Goal: Task Accomplishment & Management: Complete application form

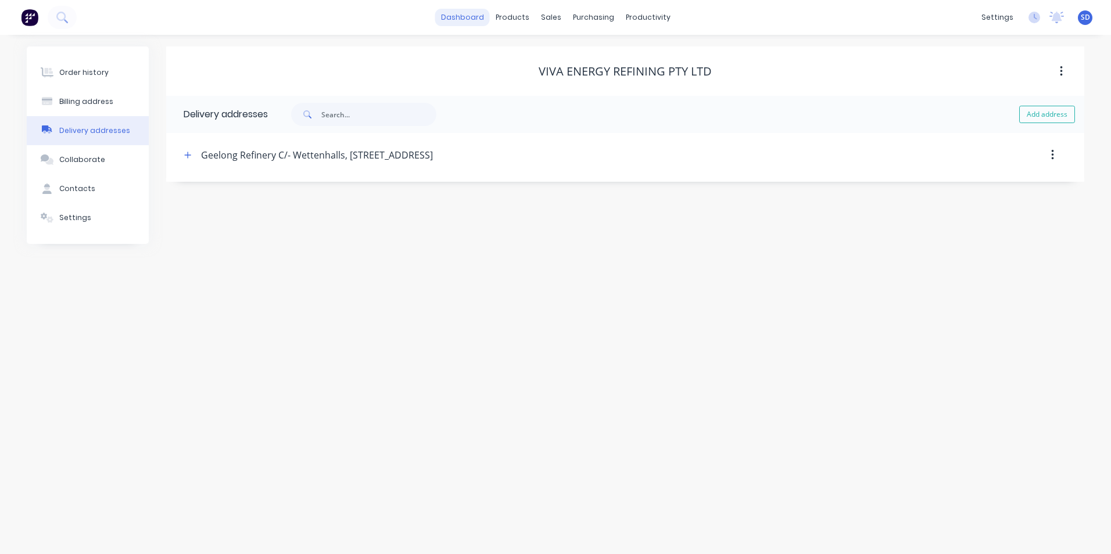
click at [468, 10] on link "dashboard" at bounding box center [462, 17] width 55 height 17
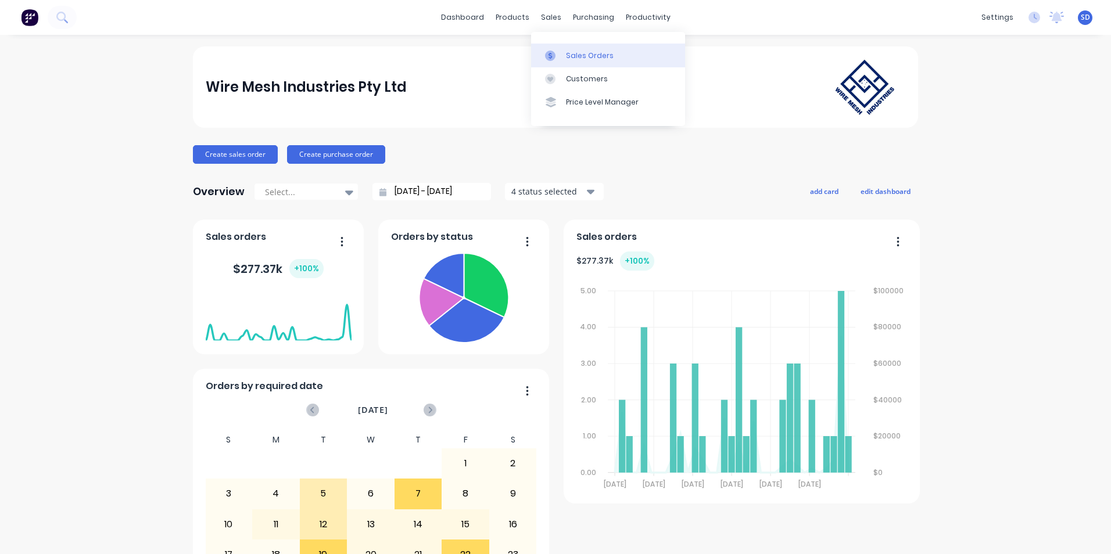
click at [570, 51] on div "Sales Orders" at bounding box center [590, 56] width 48 height 10
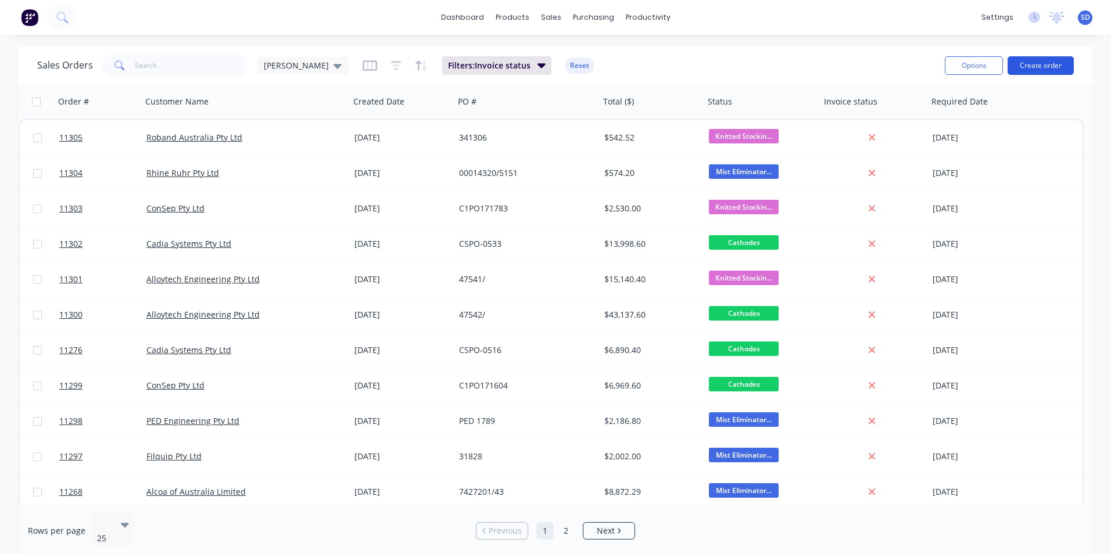
click at [1060, 60] on button "Create order" at bounding box center [1040, 65] width 66 height 19
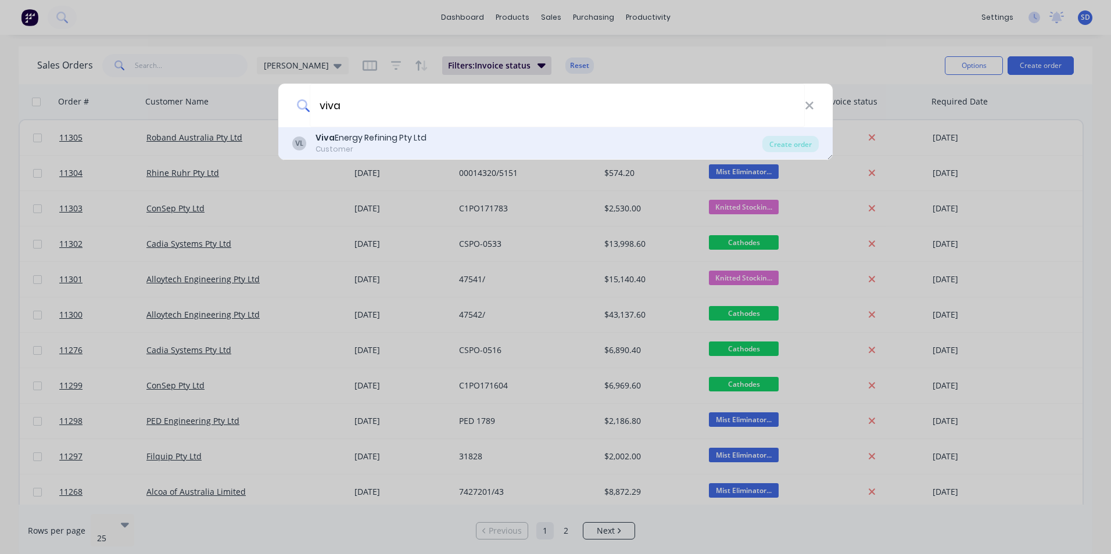
type input "viva"
click at [484, 138] on div "VL Viva Energy Refining Pty Ltd Customer" at bounding box center [527, 143] width 470 height 23
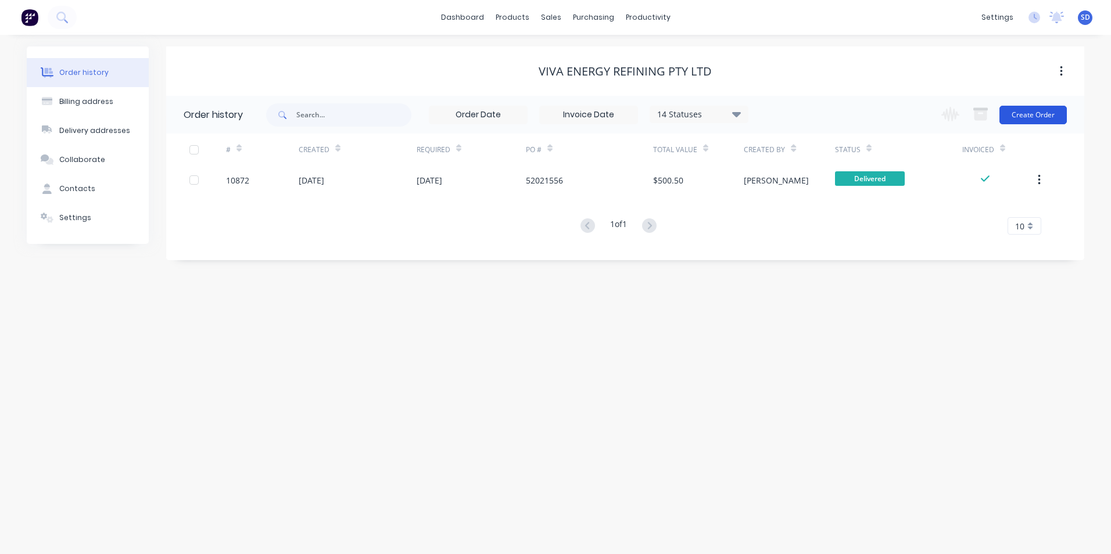
click at [1021, 116] on button "Create Order" at bounding box center [1032, 115] width 67 height 19
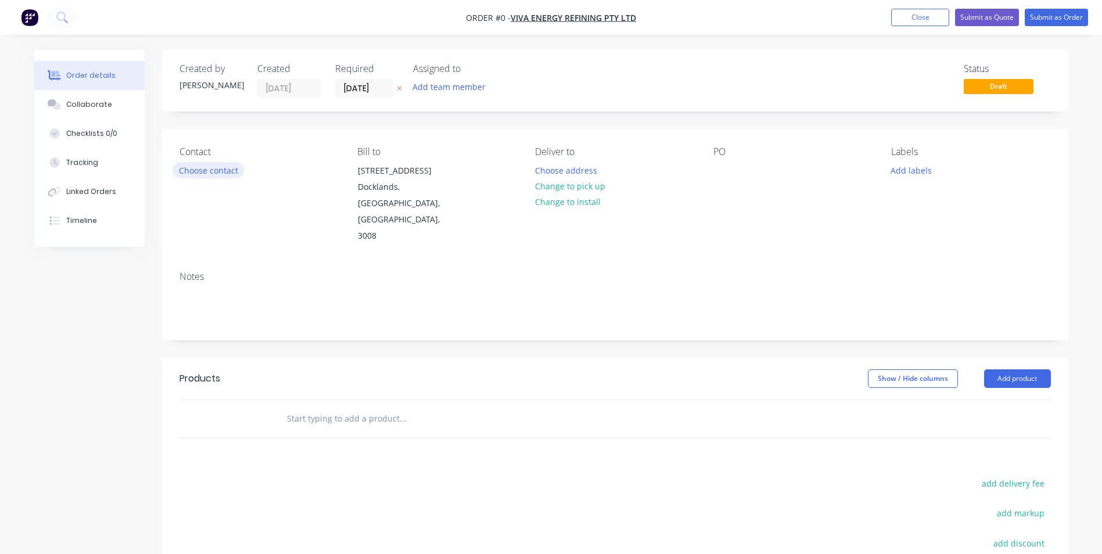
click at [223, 172] on button "Choose contact" at bounding box center [208, 170] width 71 height 16
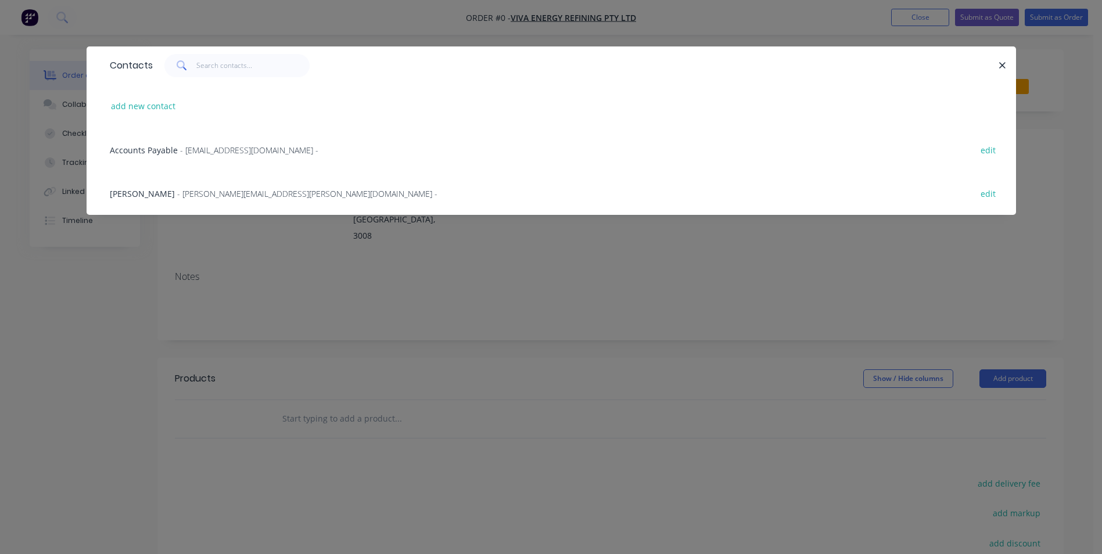
click at [251, 145] on span "- [EMAIL_ADDRESS][DOMAIN_NAME] -" at bounding box center [249, 150] width 138 height 11
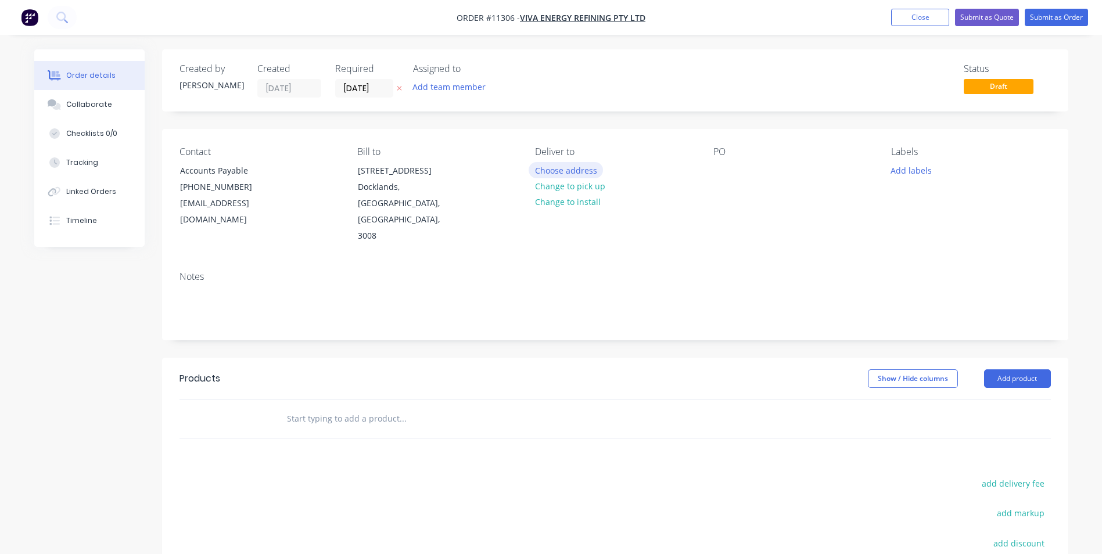
click at [571, 170] on button "Choose address" at bounding box center [566, 170] width 74 height 16
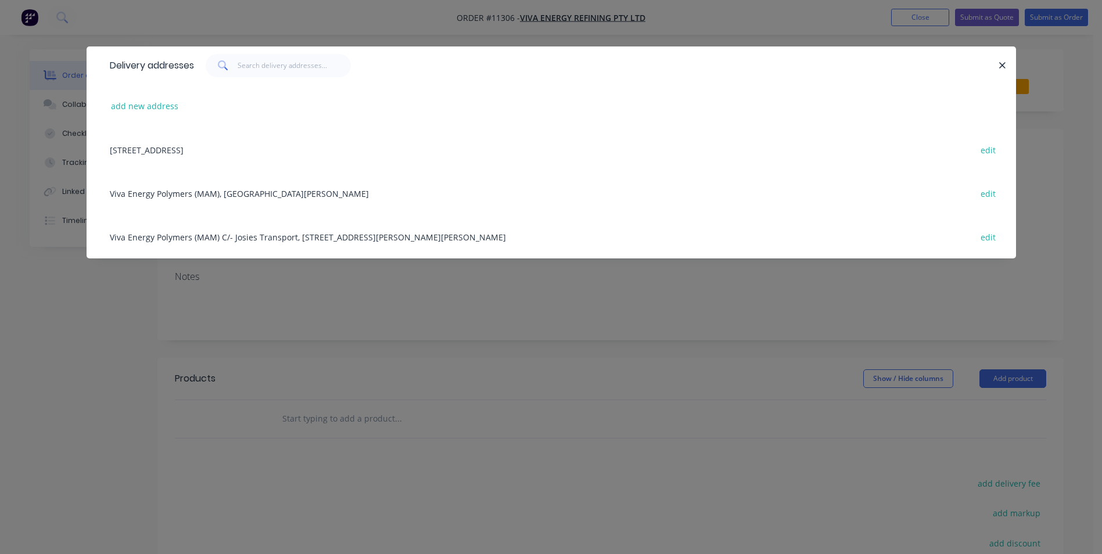
click at [458, 242] on div "Viva Energy Polymers (MAM) C/- Josies Transport, [STREET_ADDRESS][PERSON_NAME][…" at bounding box center [551, 237] width 895 height 44
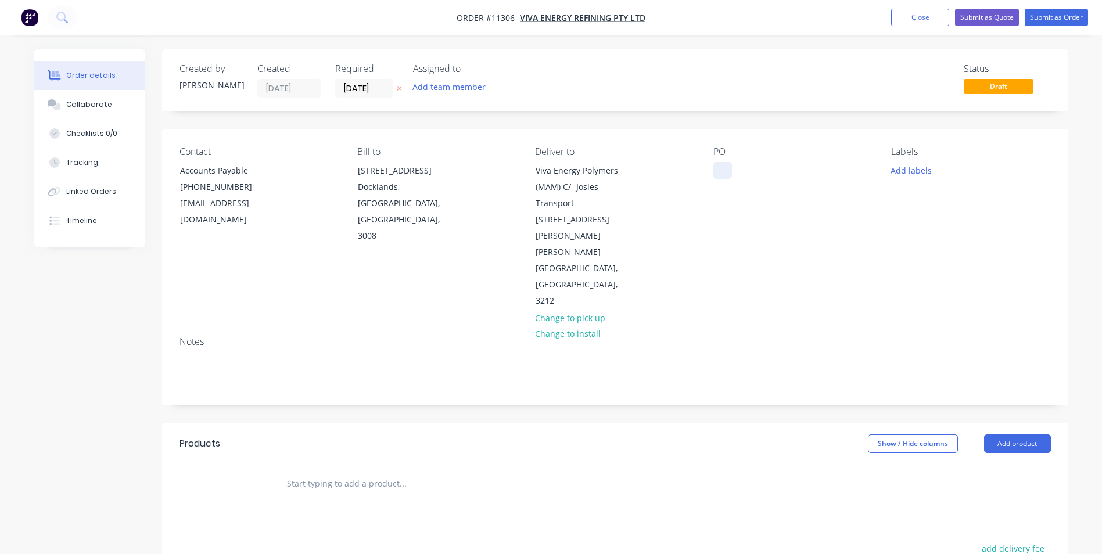
click at [715, 166] on div at bounding box center [722, 170] width 19 height 17
click at [339, 472] on input "text" at bounding box center [402, 483] width 232 height 23
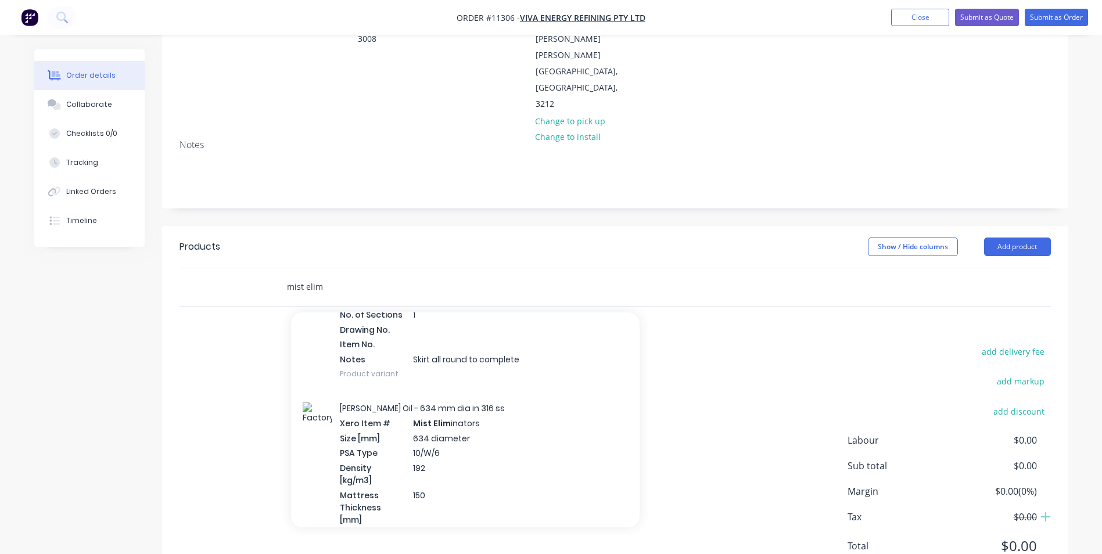
scroll to position [375, 0]
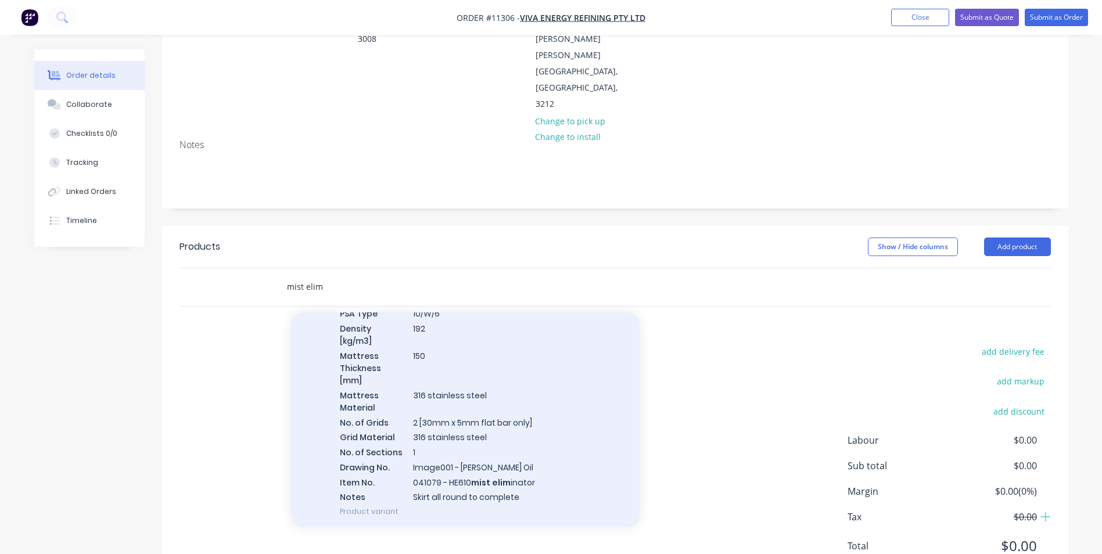
type input "mist elim"
click at [534, 419] on div "[PERSON_NAME] Oil - 634 mm dia in 316 ss Xero Item # Mist Elim inators Size [mm…" at bounding box center [465, 390] width 349 height 277
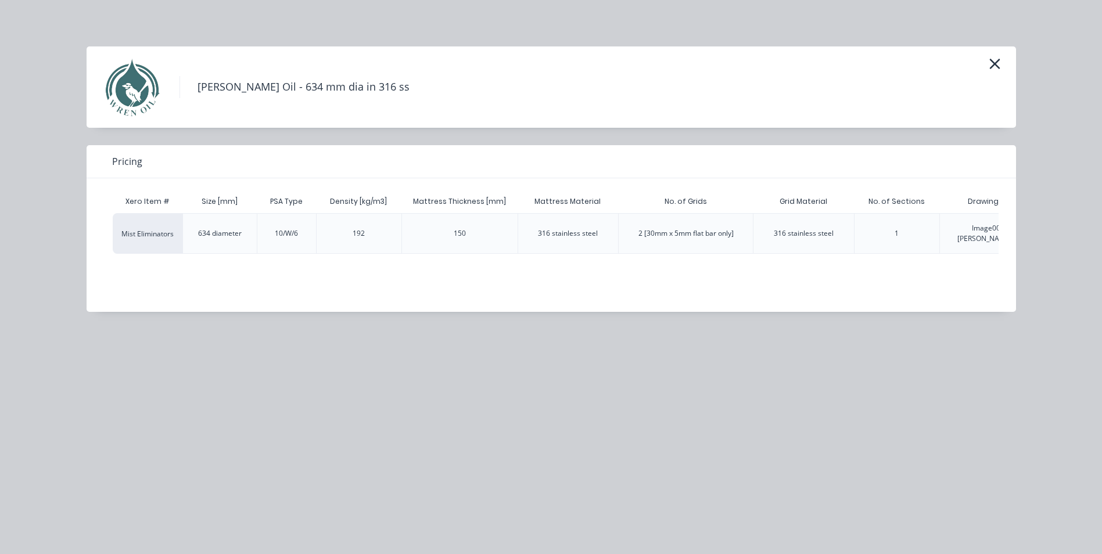
scroll to position [0, 374]
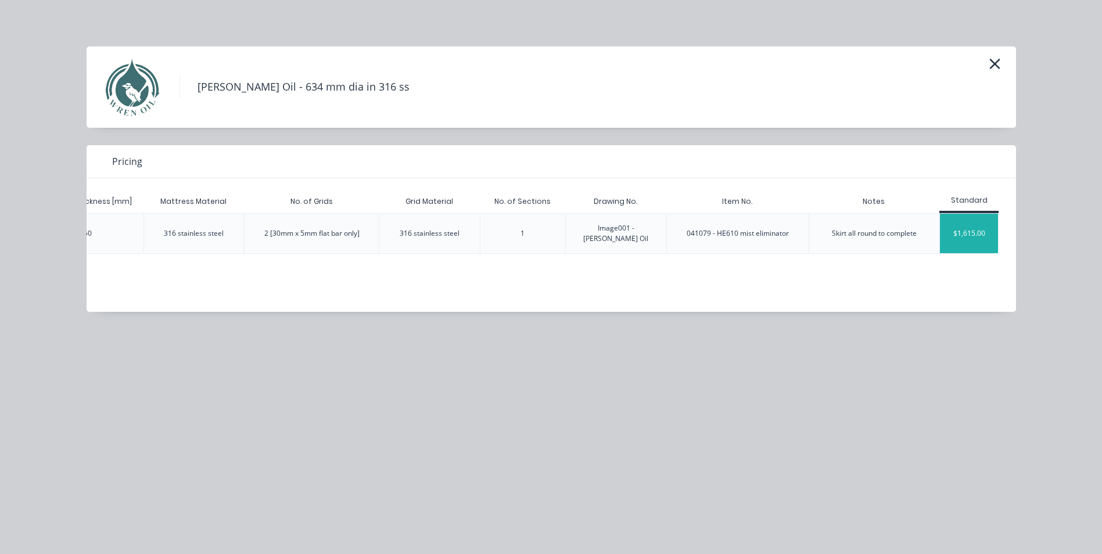
click at [947, 226] on div "$1,615.00" at bounding box center [969, 234] width 58 height 40
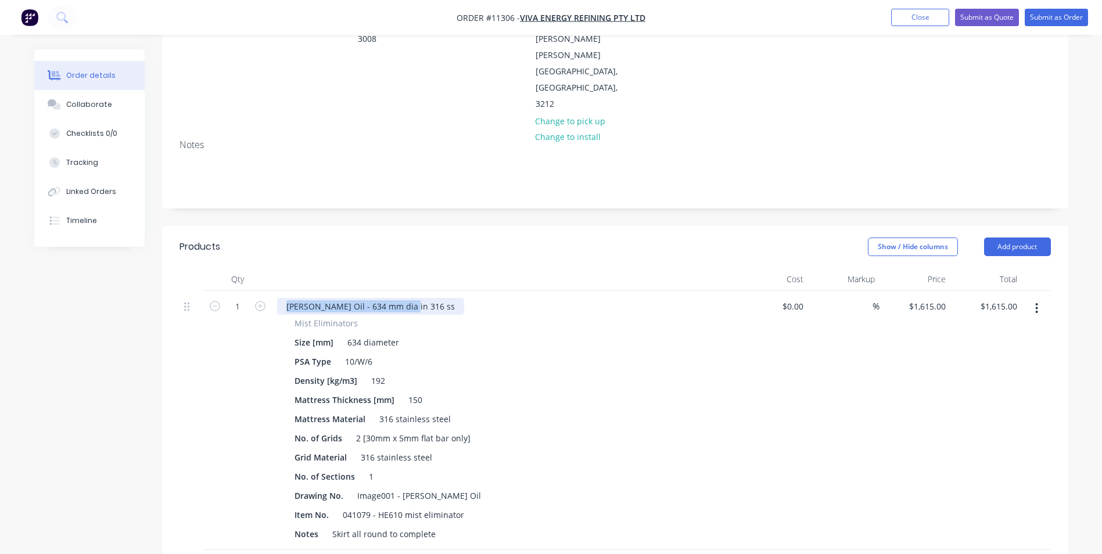
drag, startPoint x: 405, startPoint y: 260, endPoint x: 282, endPoint y: 265, distance: 123.3
click at [282, 298] on div "[PERSON_NAME] Oil - 634 mm dia in 316 ss" at bounding box center [370, 306] width 187 height 17
click at [933, 298] on input "1615" at bounding box center [929, 306] width 42 height 17
type input "$1,810.00"
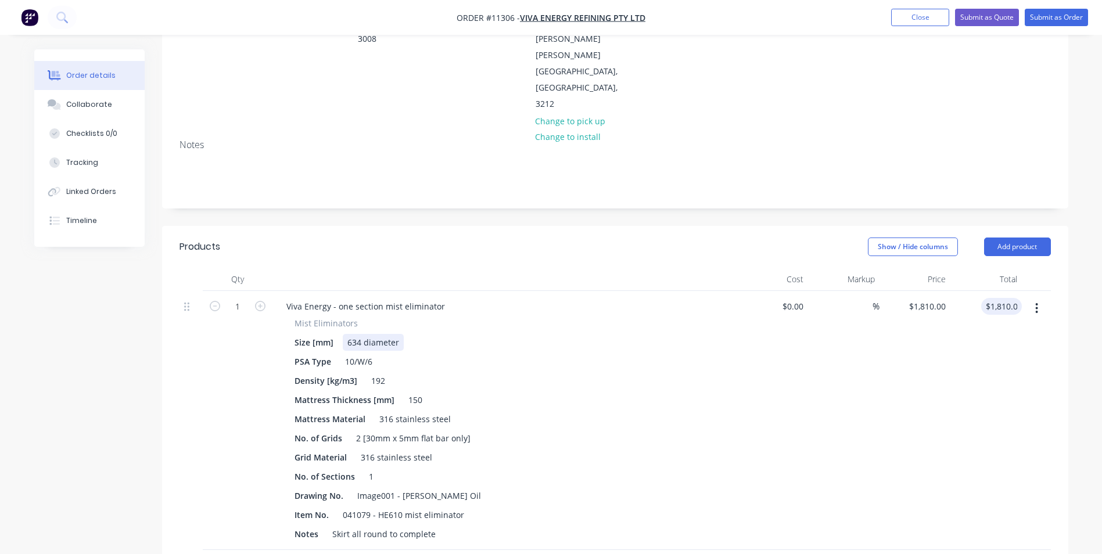
click at [354, 334] on div "634 diameter" at bounding box center [373, 342] width 61 height 17
click at [361, 334] on div "634 diameter" at bounding box center [373, 342] width 61 height 17
click at [372, 353] on div "10/W/6" at bounding box center [358, 361] width 37 height 17
click at [384, 411] on div "316 stainless steel" at bounding box center [415, 419] width 81 height 17
click at [370, 430] on div "2 [30mm x 5mm flat bar only]" at bounding box center [414, 438] width 124 height 17
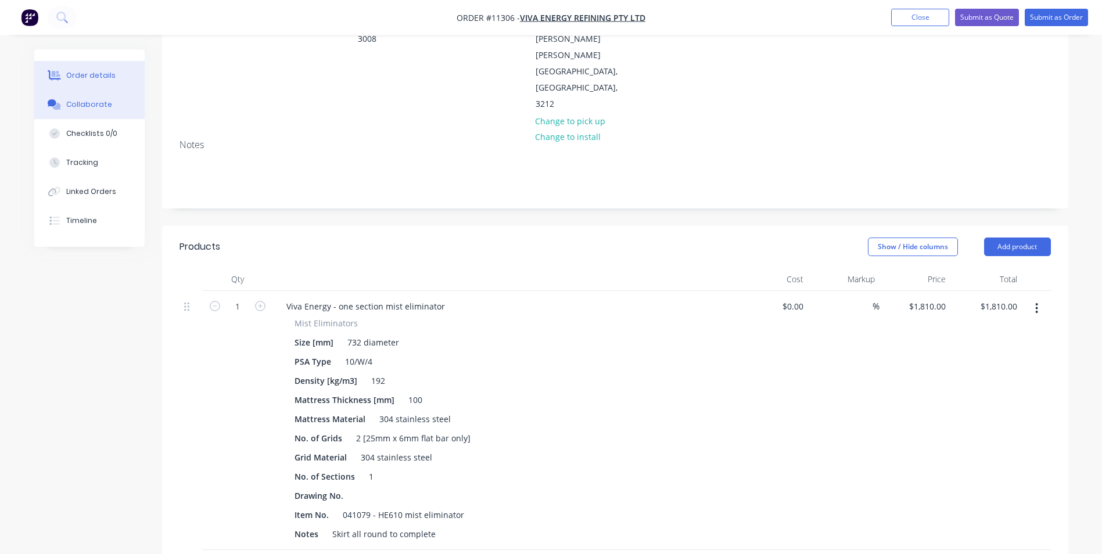
click at [102, 113] on button "Collaborate" at bounding box center [89, 104] width 110 height 29
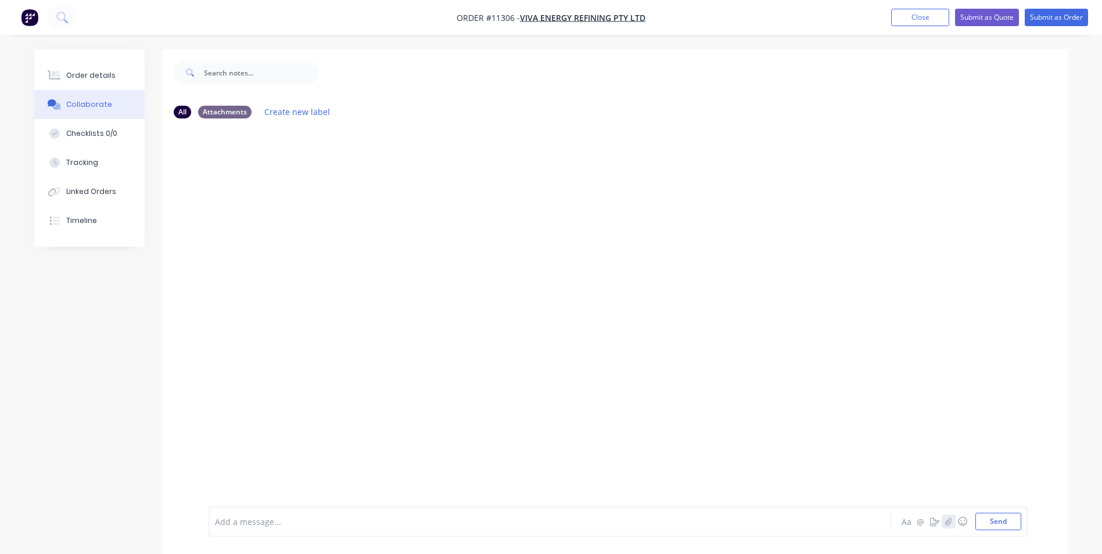
click at [952, 519] on icon "button" at bounding box center [948, 522] width 6 height 8
click at [998, 523] on button "Send" at bounding box center [998, 521] width 46 height 17
click at [950, 522] on icon "button" at bounding box center [948, 522] width 7 height 8
click at [989, 519] on button "Send" at bounding box center [998, 521] width 46 height 17
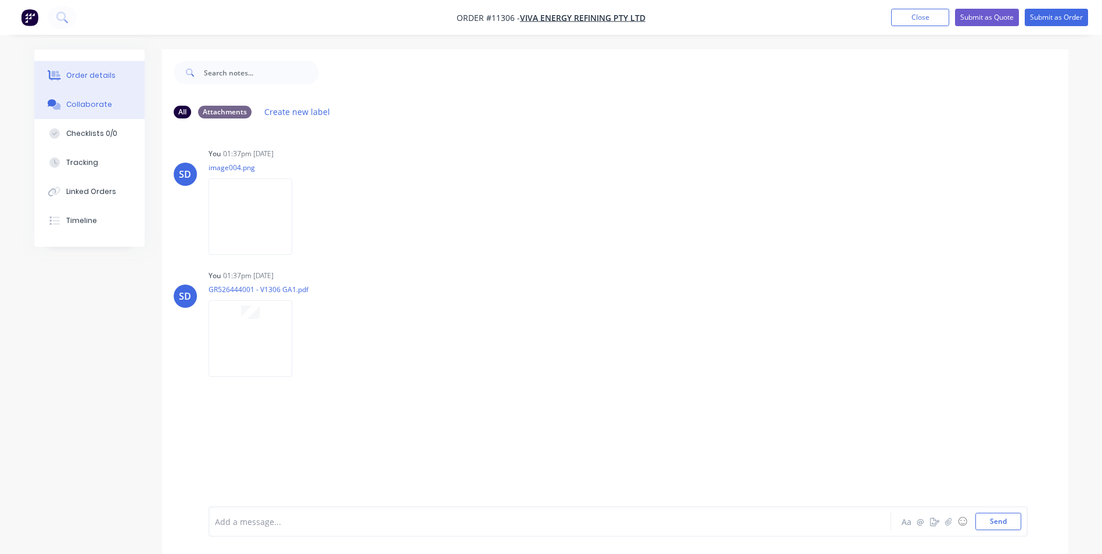
click at [82, 81] on button "Order details" at bounding box center [89, 75] width 110 height 29
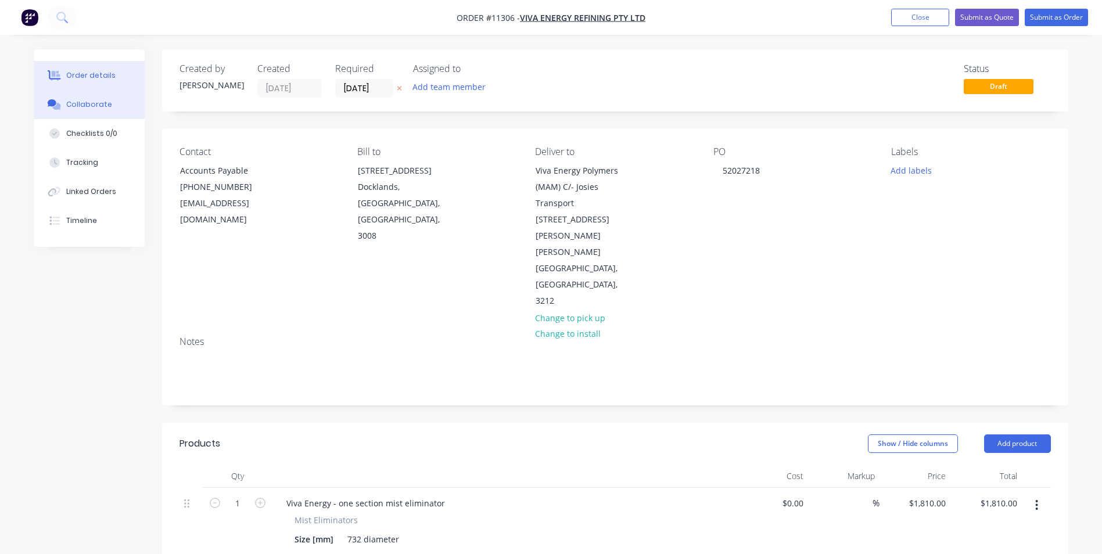
click at [66, 102] on button "Collaborate" at bounding box center [89, 104] width 110 height 29
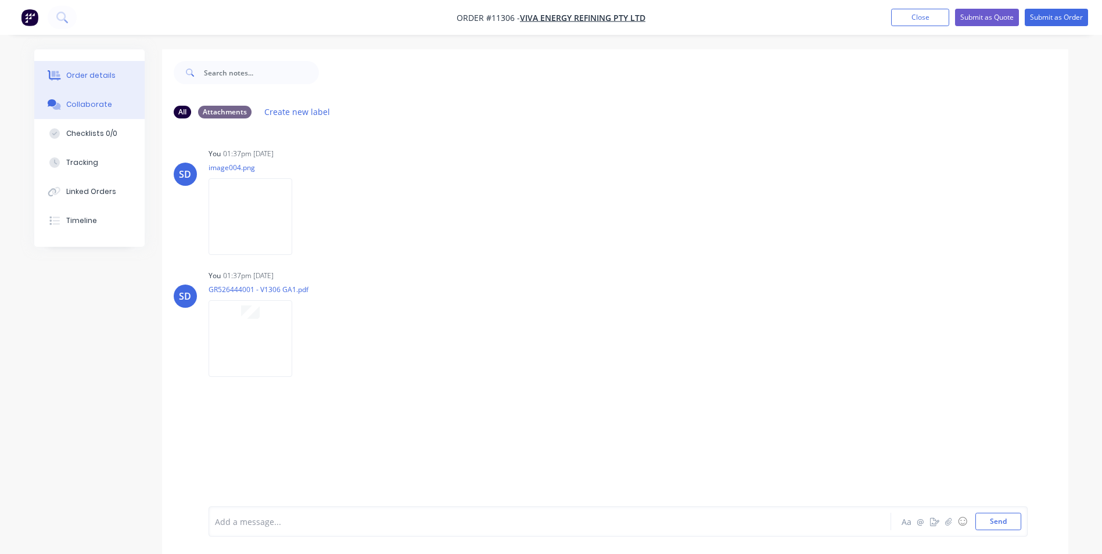
click at [98, 76] on div "Order details" at bounding box center [90, 75] width 49 height 10
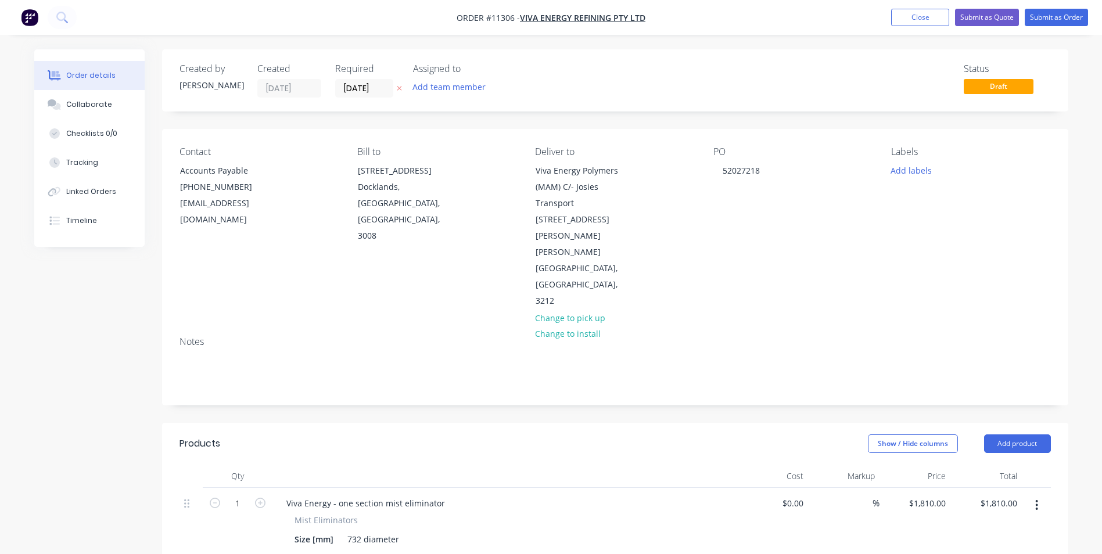
scroll to position [174, 0]
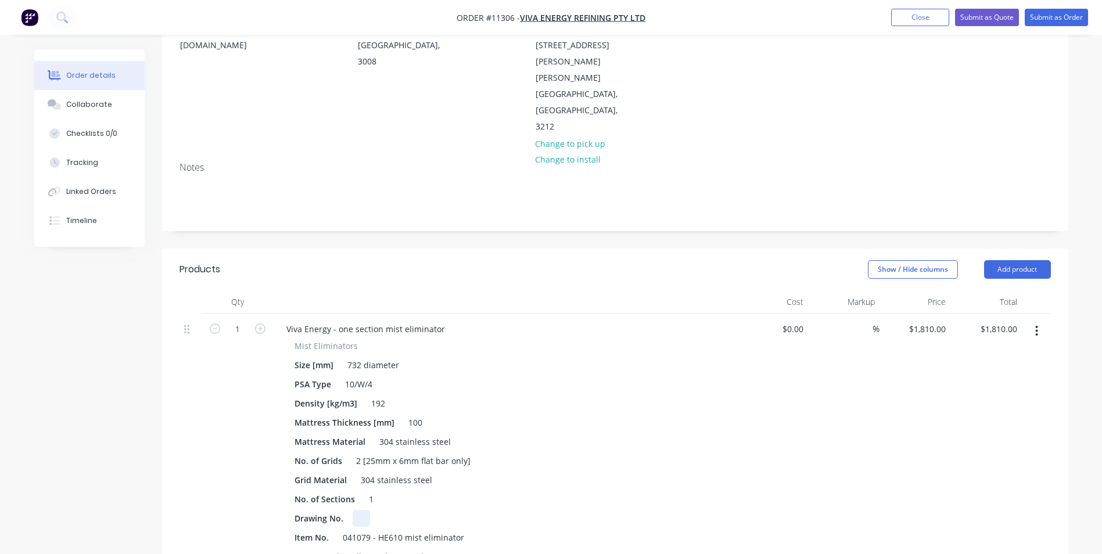
click at [385, 510] on div "Drawing No." at bounding box center [502, 518] width 425 height 17
click at [111, 102] on button "Collaborate" at bounding box center [89, 104] width 110 height 29
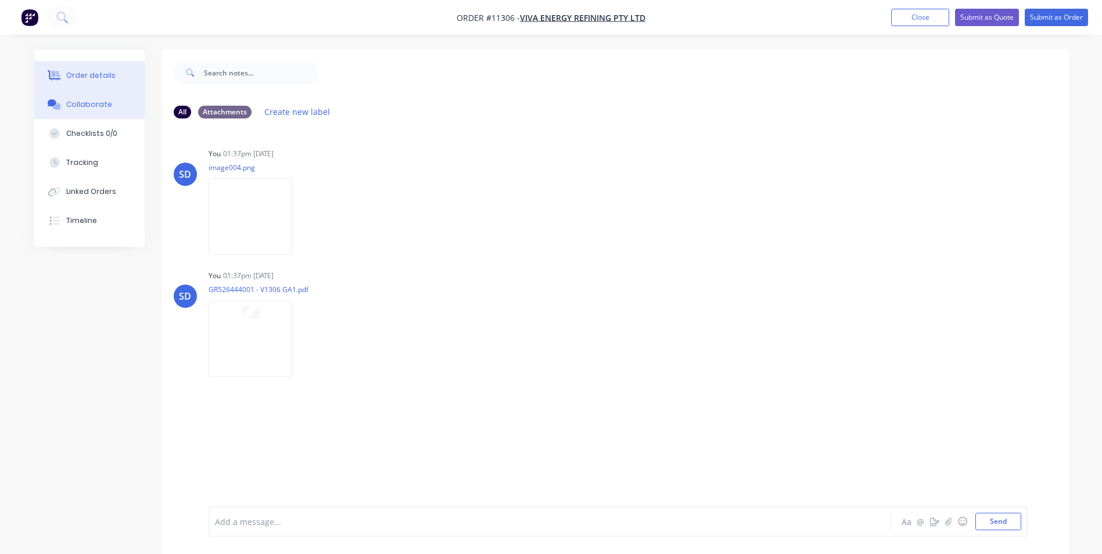
click at [111, 71] on div "Order details" at bounding box center [90, 75] width 49 height 10
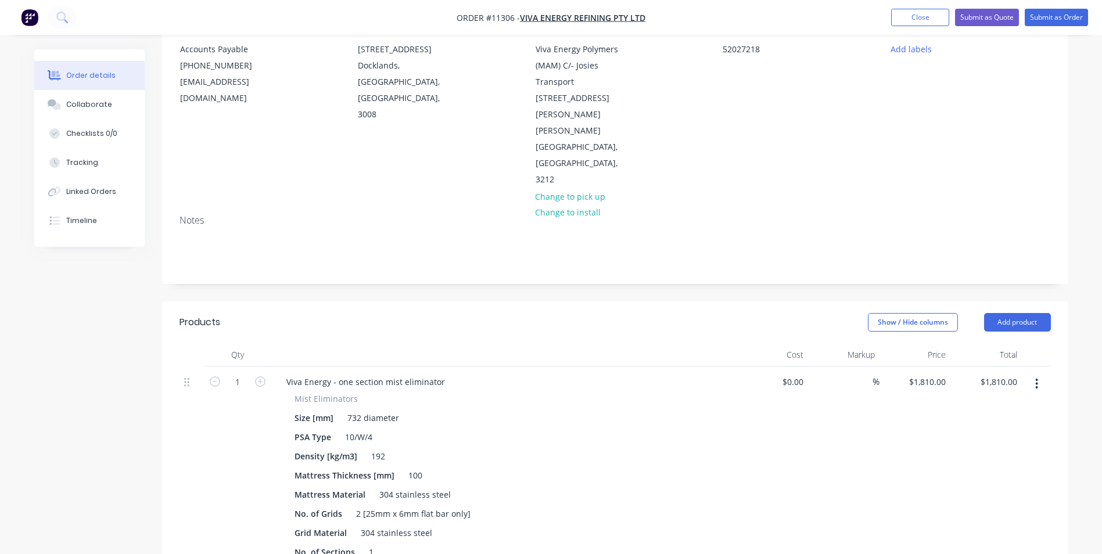
scroll to position [290, 0]
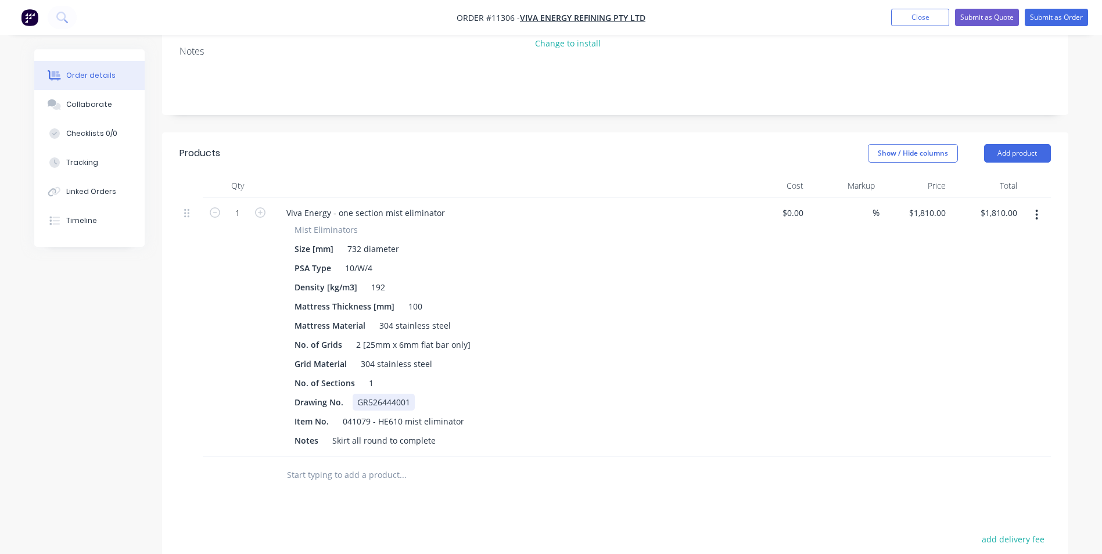
click at [422, 394] on div "Drawing No. GR526444001" at bounding box center [502, 402] width 425 height 17
click at [87, 105] on div "Collaborate" at bounding box center [89, 104] width 46 height 10
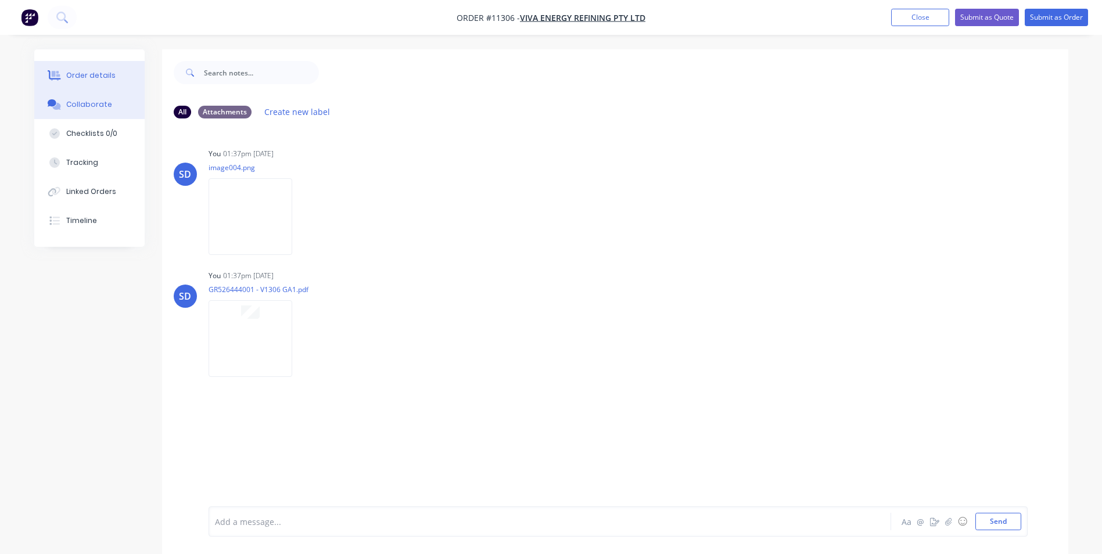
click at [103, 83] on button "Order details" at bounding box center [89, 75] width 110 height 29
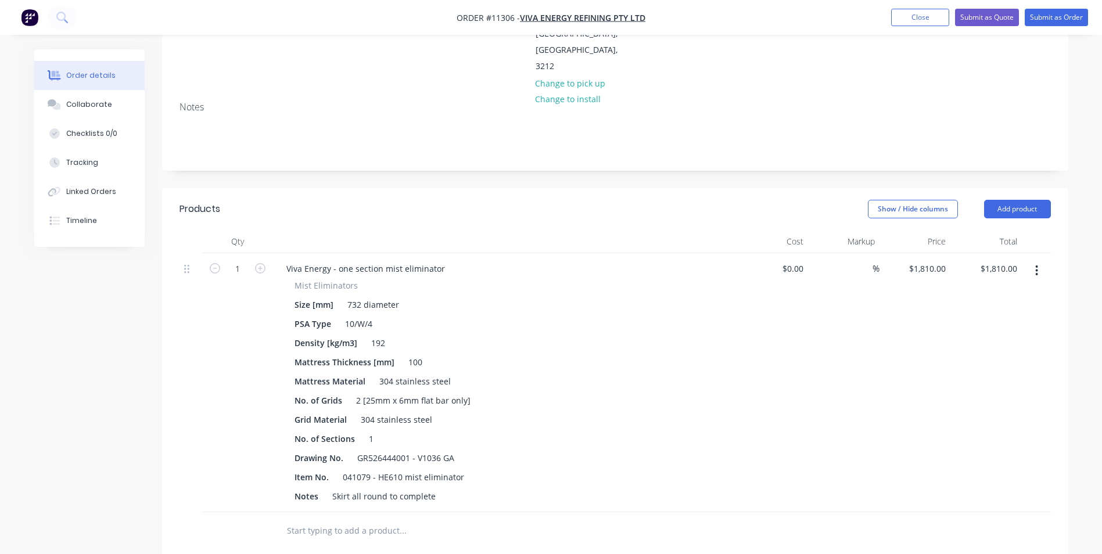
scroll to position [290, 0]
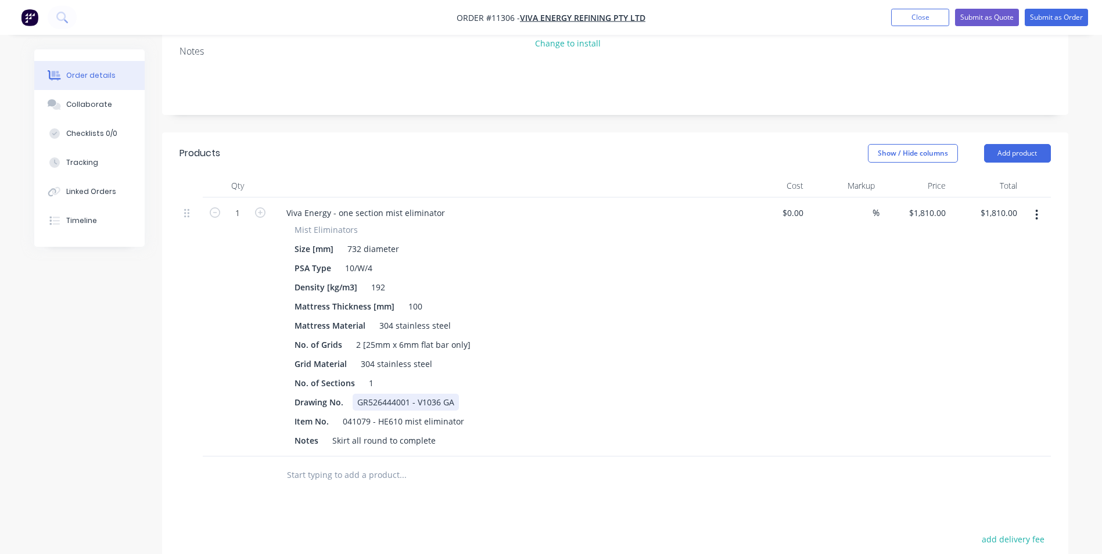
click at [425, 394] on div "GR526444001 - V1036 GA" at bounding box center [406, 402] width 106 height 17
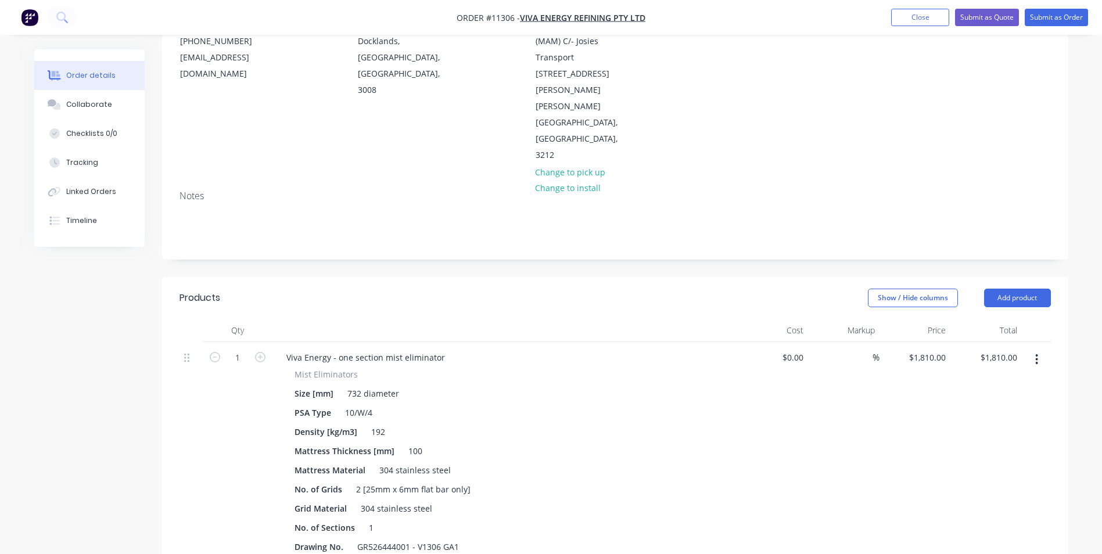
scroll to position [0, 0]
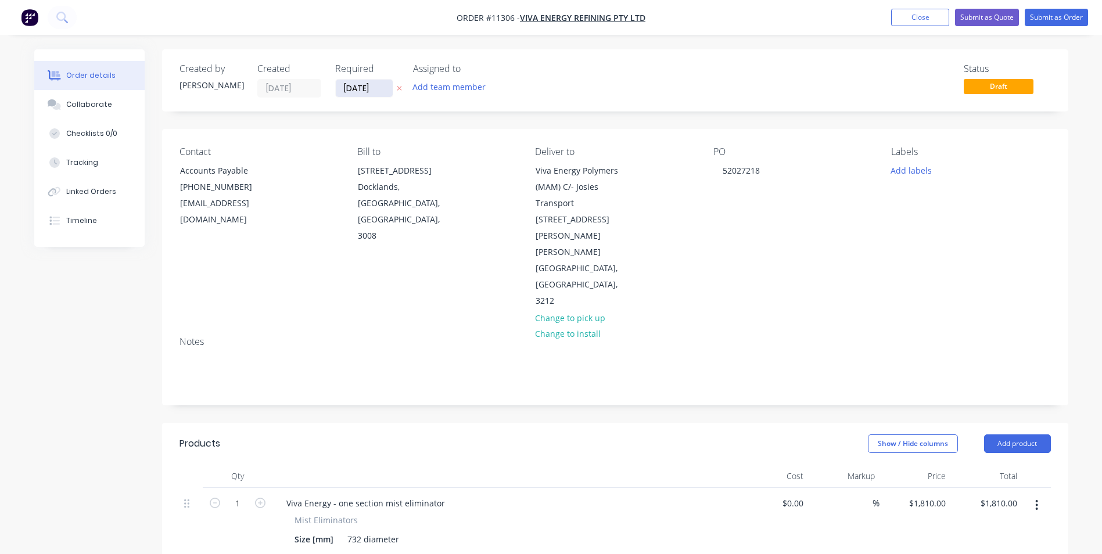
click at [361, 83] on input "[DATE]" at bounding box center [364, 88] width 57 height 17
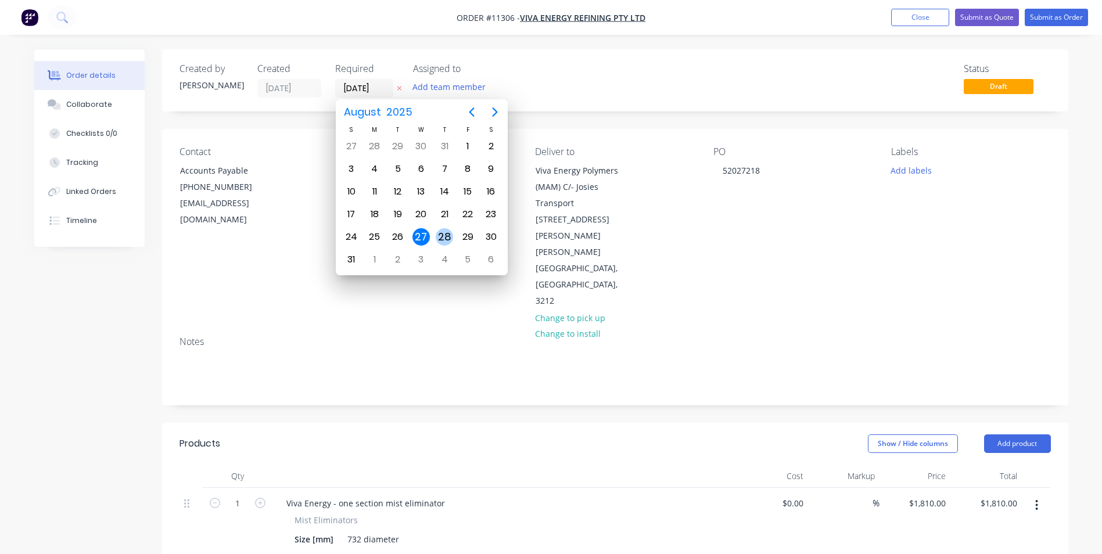
click at [447, 229] on div "28" at bounding box center [444, 236] width 17 height 17
type input "[DATE]"
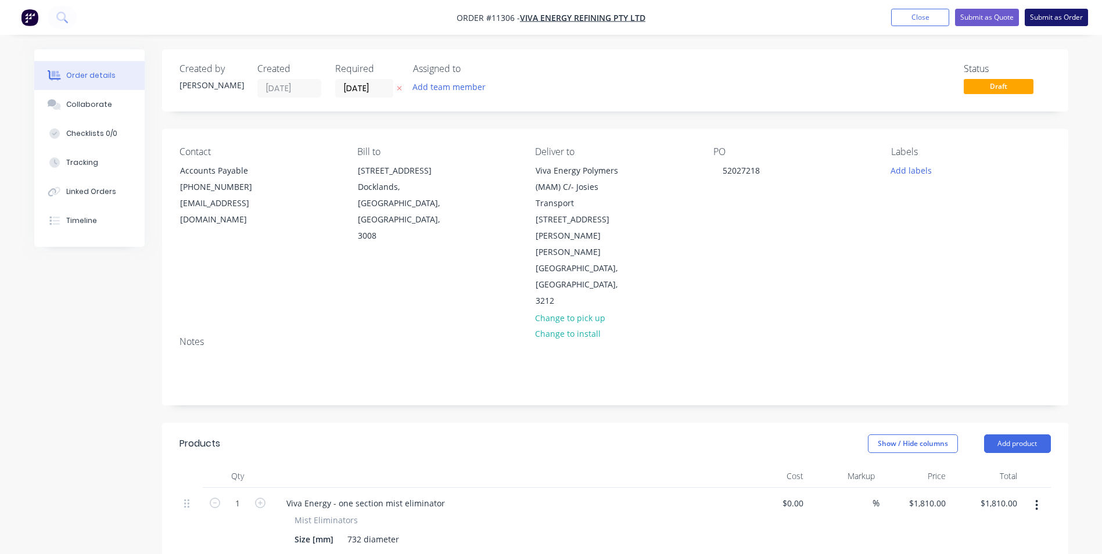
click at [1043, 15] on button "Submit as Order" at bounding box center [1056, 17] width 63 height 17
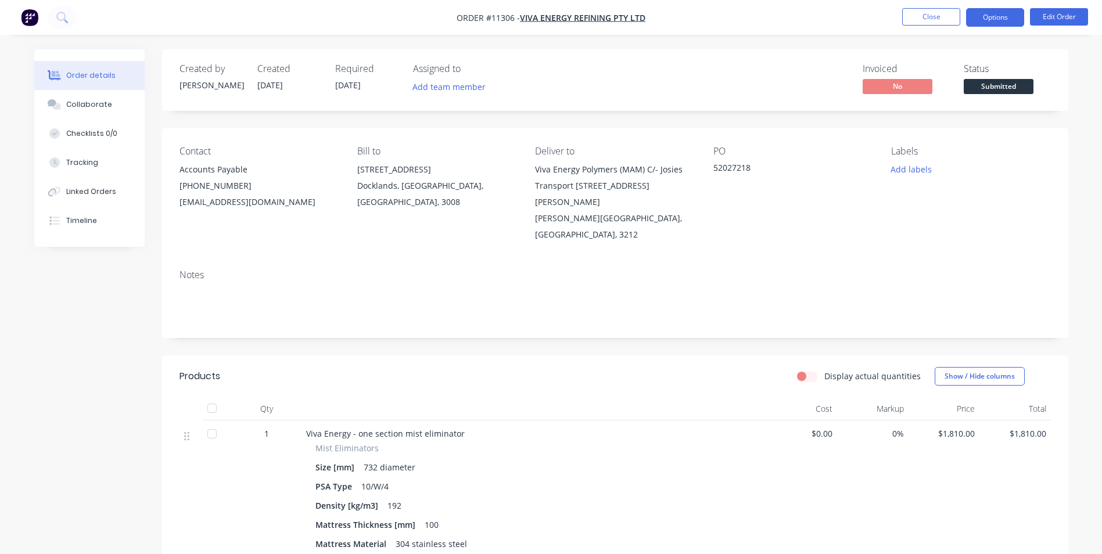
click at [989, 14] on button "Options" at bounding box center [995, 17] width 58 height 19
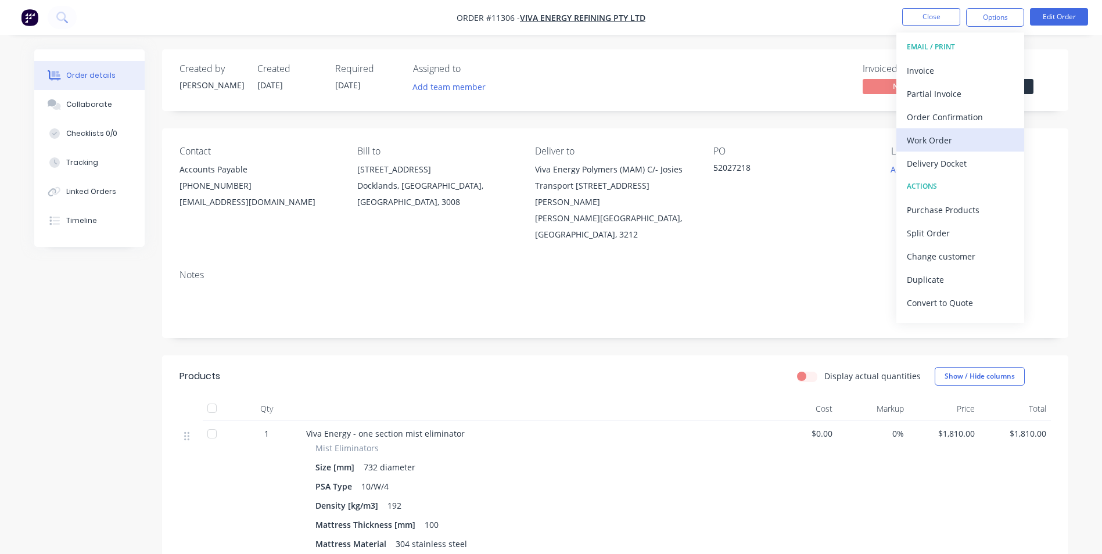
click at [957, 142] on div "Work Order" at bounding box center [960, 140] width 107 height 17
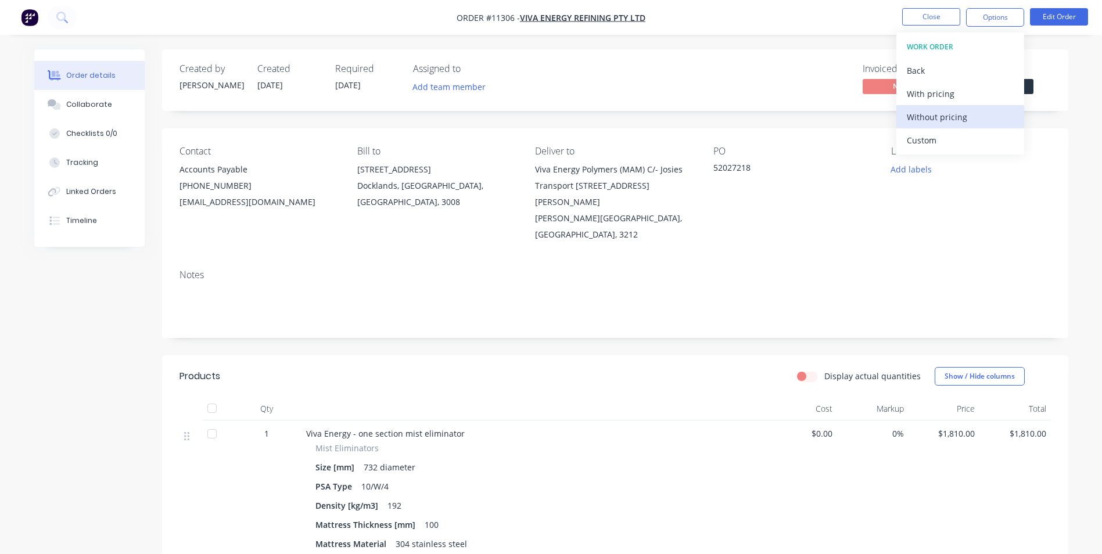
click at [951, 123] on div "Without pricing" at bounding box center [960, 117] width 107 height 17
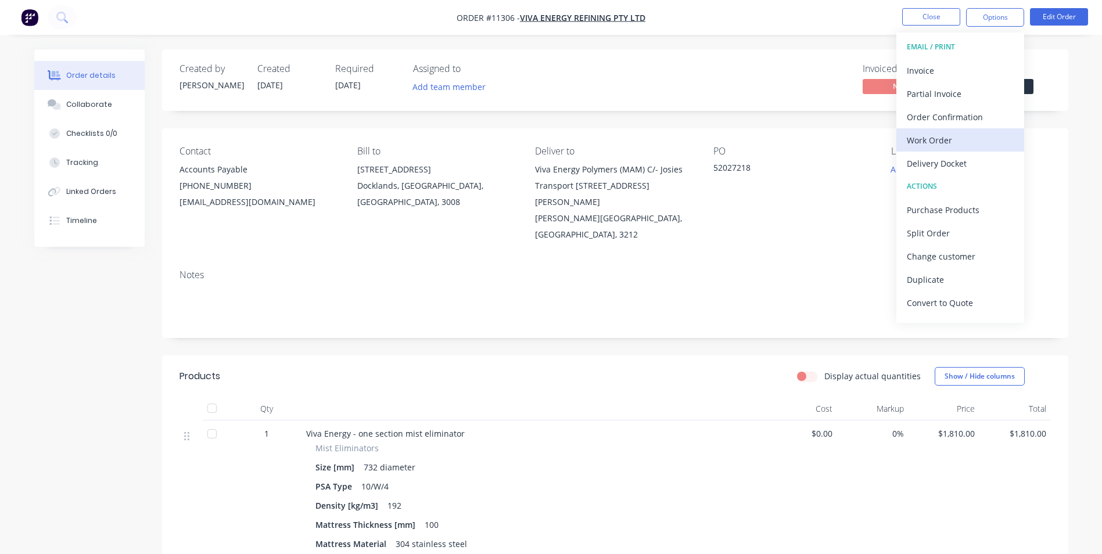
click at [949, 141] on div "Work Order" at bounding box center [960, 140] width 107 height 17
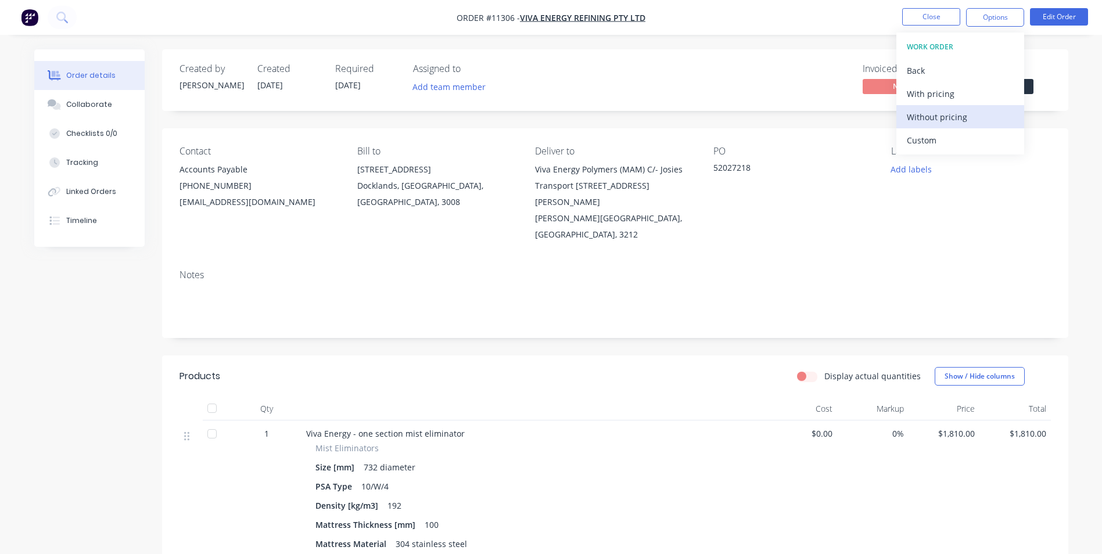
click at [951, 116] on div "Without pricing" at bounding box center [960, 117] width 107 height 17
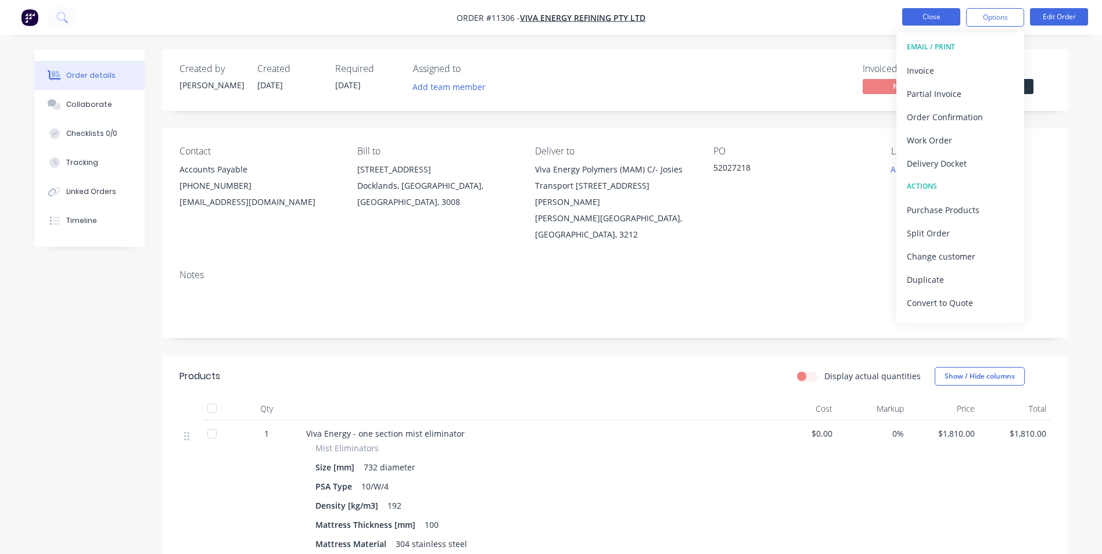
click at [923, 15] on button "Close" at bounding box center [931, 16] width 58 height 17
